Goal: Transaction & Acquisition: Purchase product/service

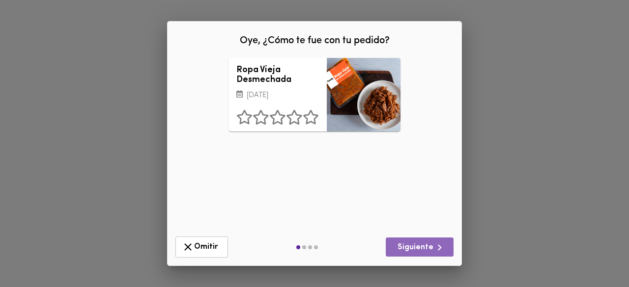
click at [440, 251] on icon "button" at bounding box center [439, 248] width 12 height 12
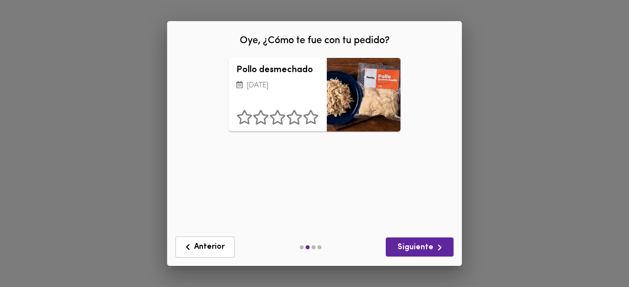
click at [440, 251] on icon "button" at bounding box center [439, 248] width 12 height 12
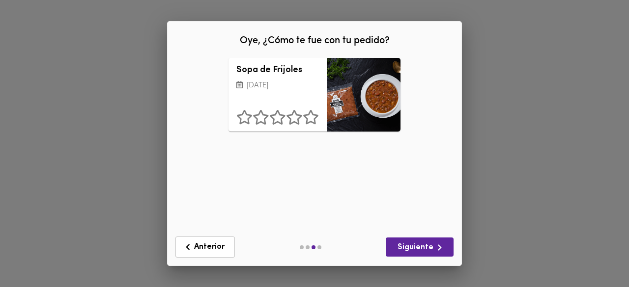
click at [440, 251] on icon "button" at bounding box center [439, 248] width 12 height 12
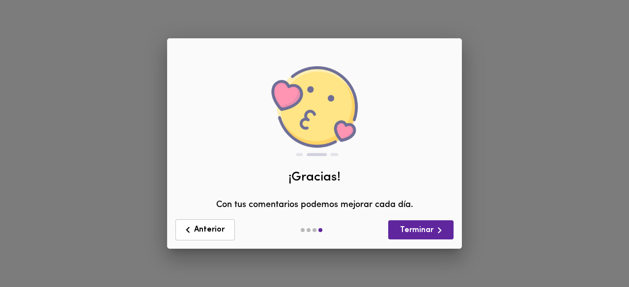
click at [426, 245] on div "Anterior Terminar" at bounding box center [315, 230] width 294 height 37
click at [421, 233] on span "Terminar" at bounding box center [421, 231] width 50 height 12
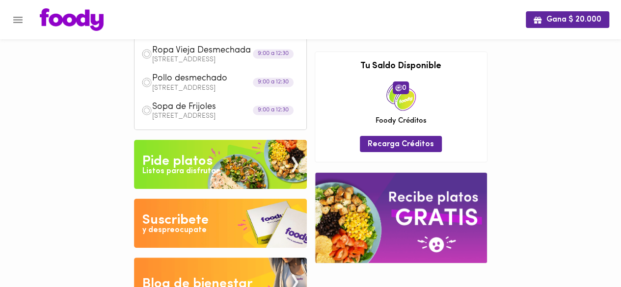
scroll to position [49, 0]
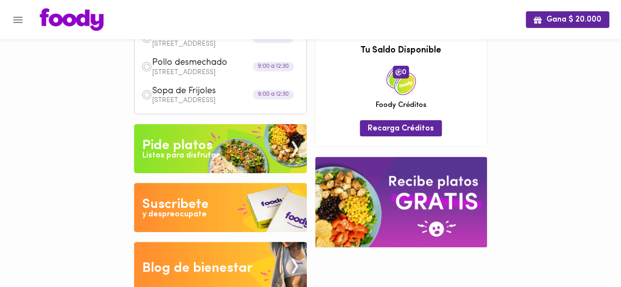
click at [217, 162] on img at bounding box center [220, 148] width 173 height 49
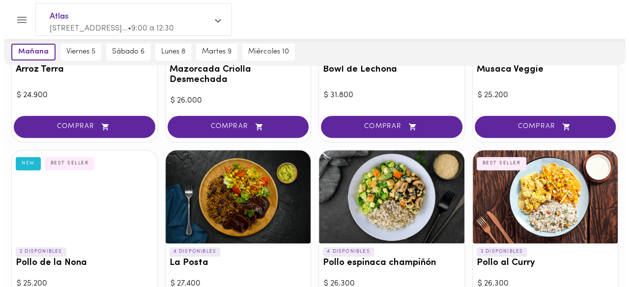
scroll to position [197, 0]
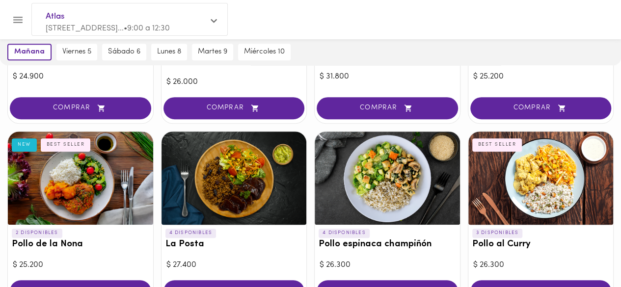
click at [545, 185] on div at bounding box center [541, 178] width 145 height 93
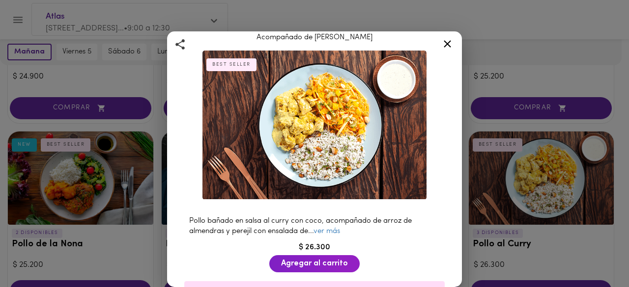
scroll to position [49, 0]
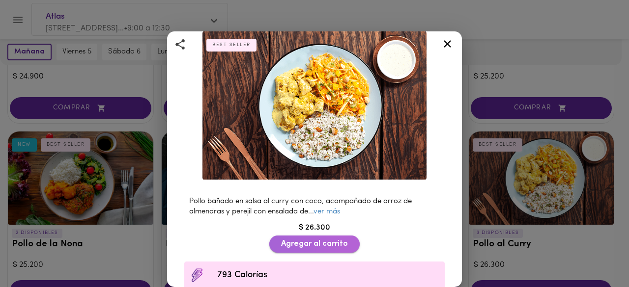
click at [330, 240] on span "Agregar al carrito" at bounding box center [314, 244] width 67 height 9
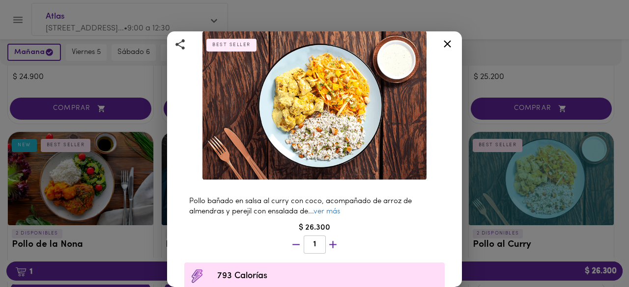
scroll to position [197, 0]
click at [445, 45] on icon at bounding box center [447, 44] width 12 height 12
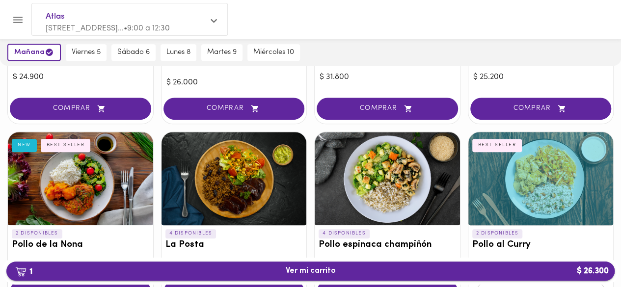
click at [466, 275] on span "1 Ver mi carrito $ 26.300" at bounding box center [310, 271] width 593 height 9
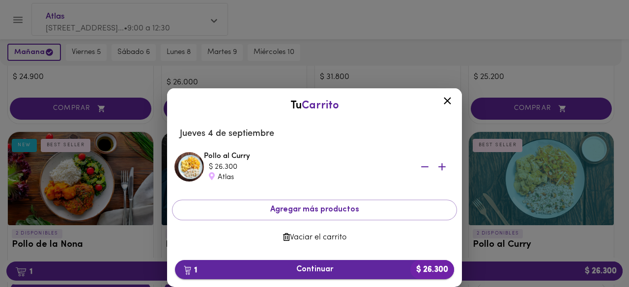
click at [346, 273] on span "1 Continuar $ 26.300" at bounding box center [314, 269] width 263 height 9
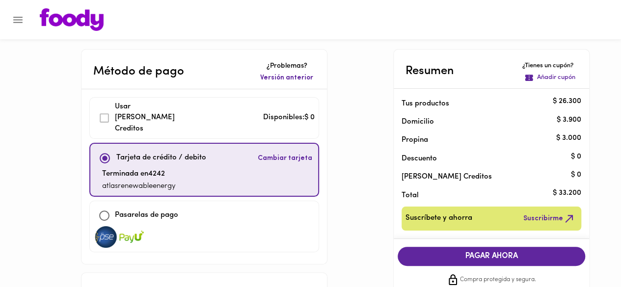
scroll to position [197, 0]
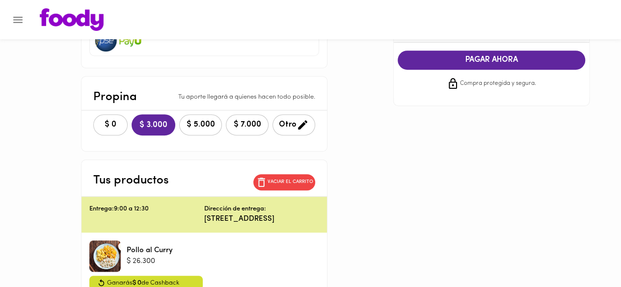
click at [100, 120] on span "$ 0" at bounding box center [111, 124] width 22 height 9
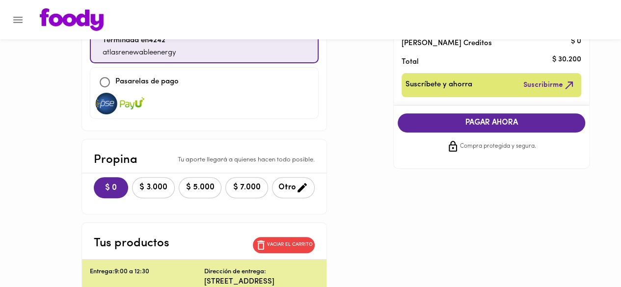
scroll to position [58, 0]
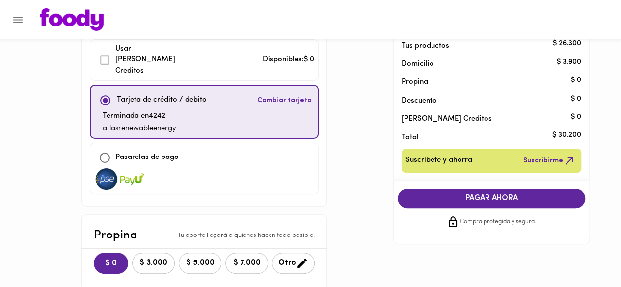
click at [501, 202] on span "PAGAR AHORA" at bounding box center [492, 198] width 168 height 9
